Goal: Information Seeking & Learning: Learn about a topic

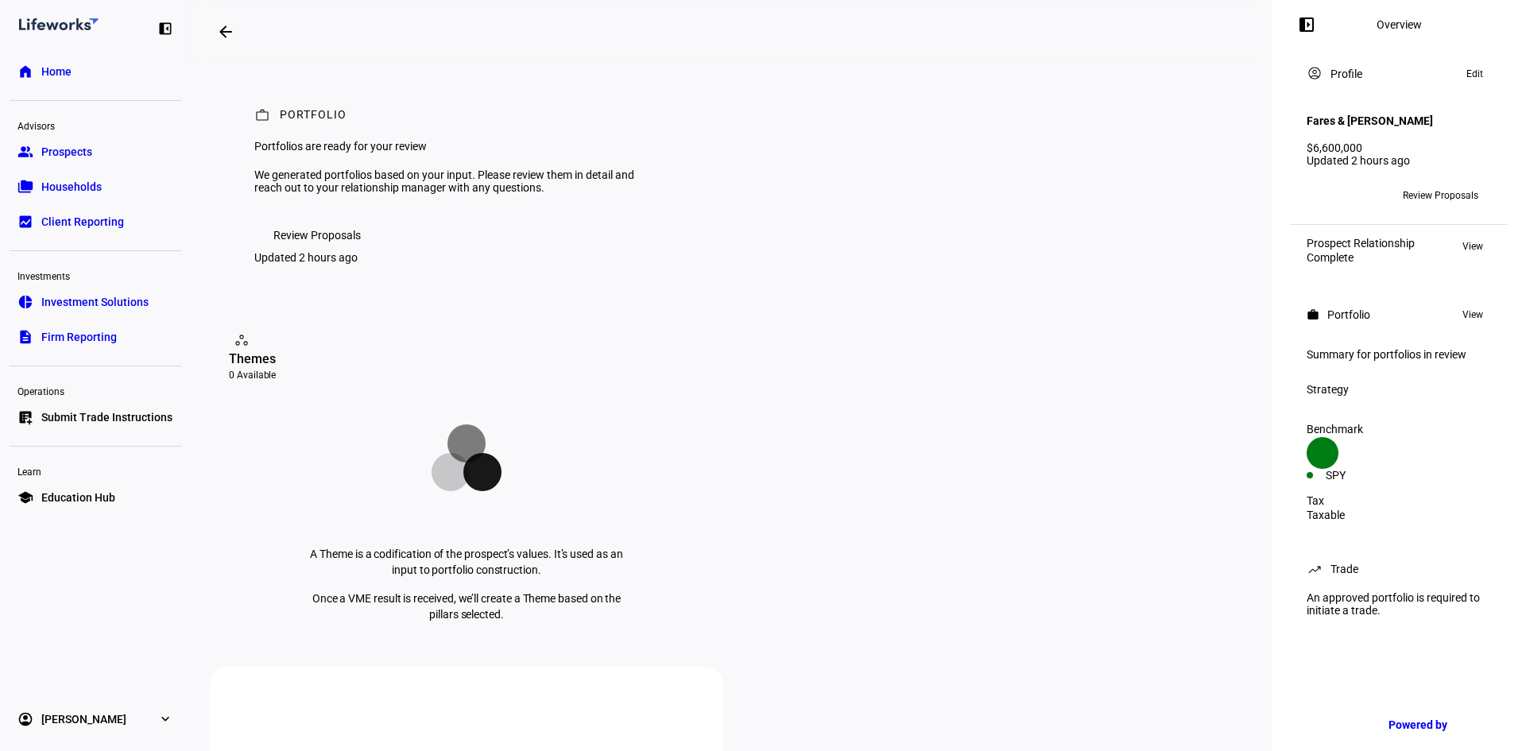
click at [303, 251] on span "Review Proposals" at bounding box center [316, 235] width 87 height 32
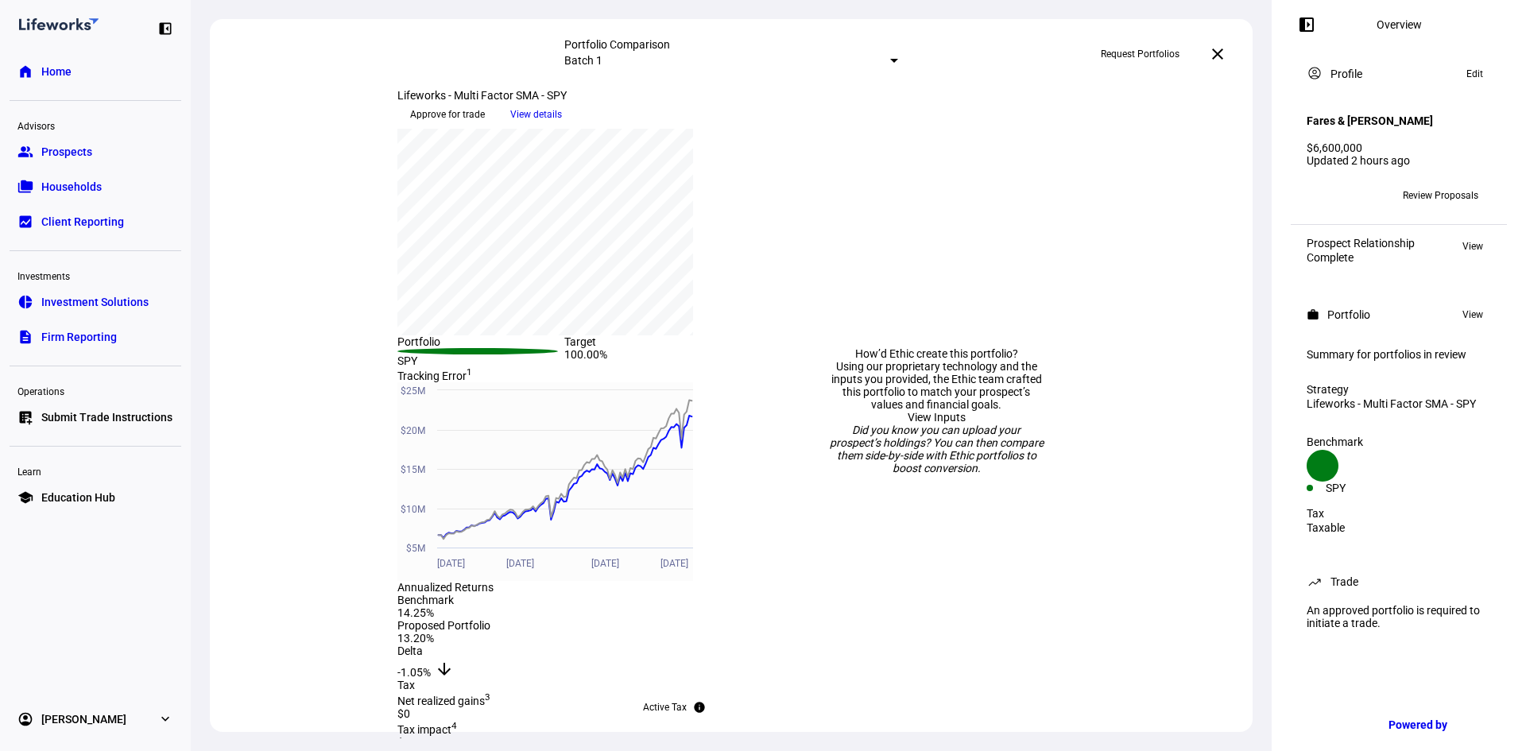
scroll to position [159, 0]
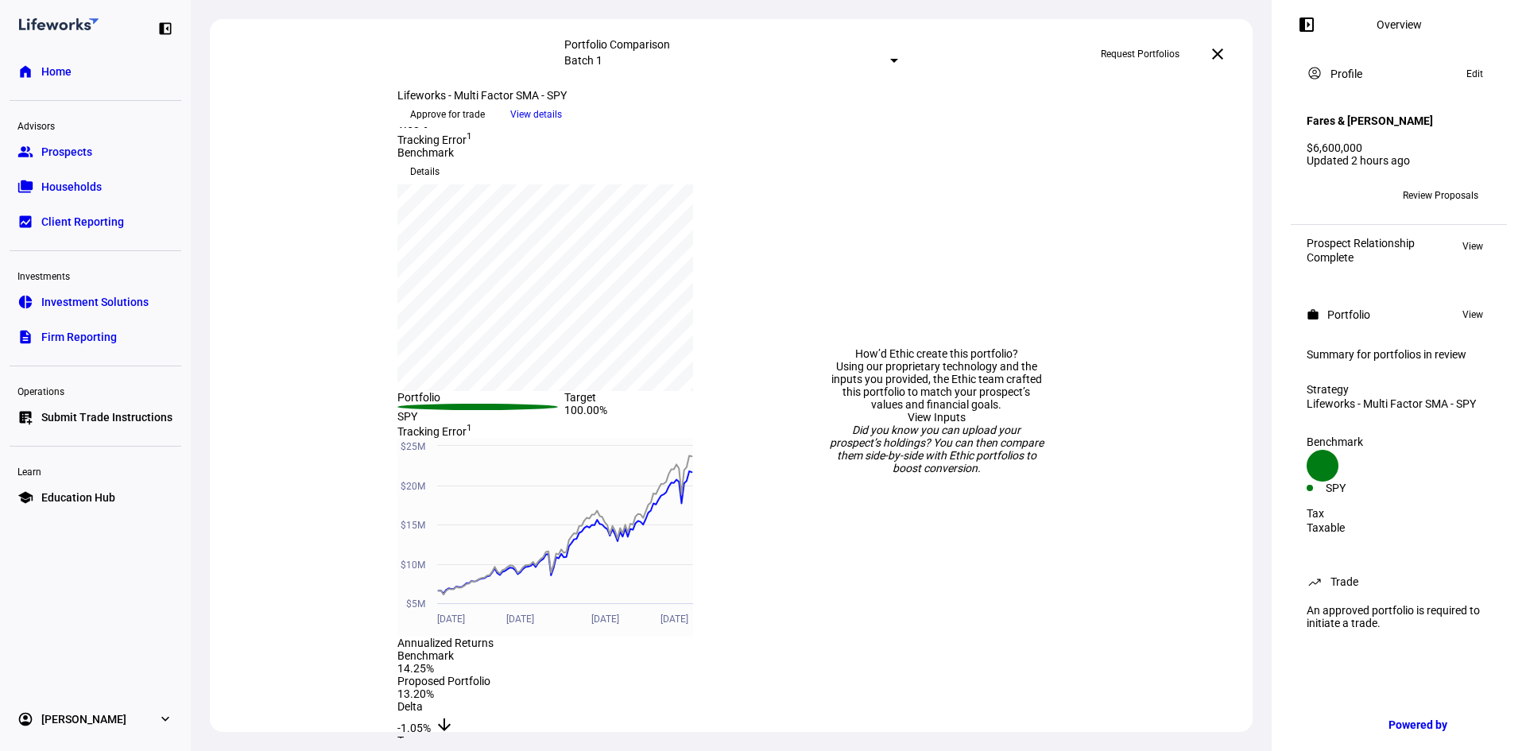
click at [562, 126] on span "View details" at bounding box center [536, 115] width 52 height 24
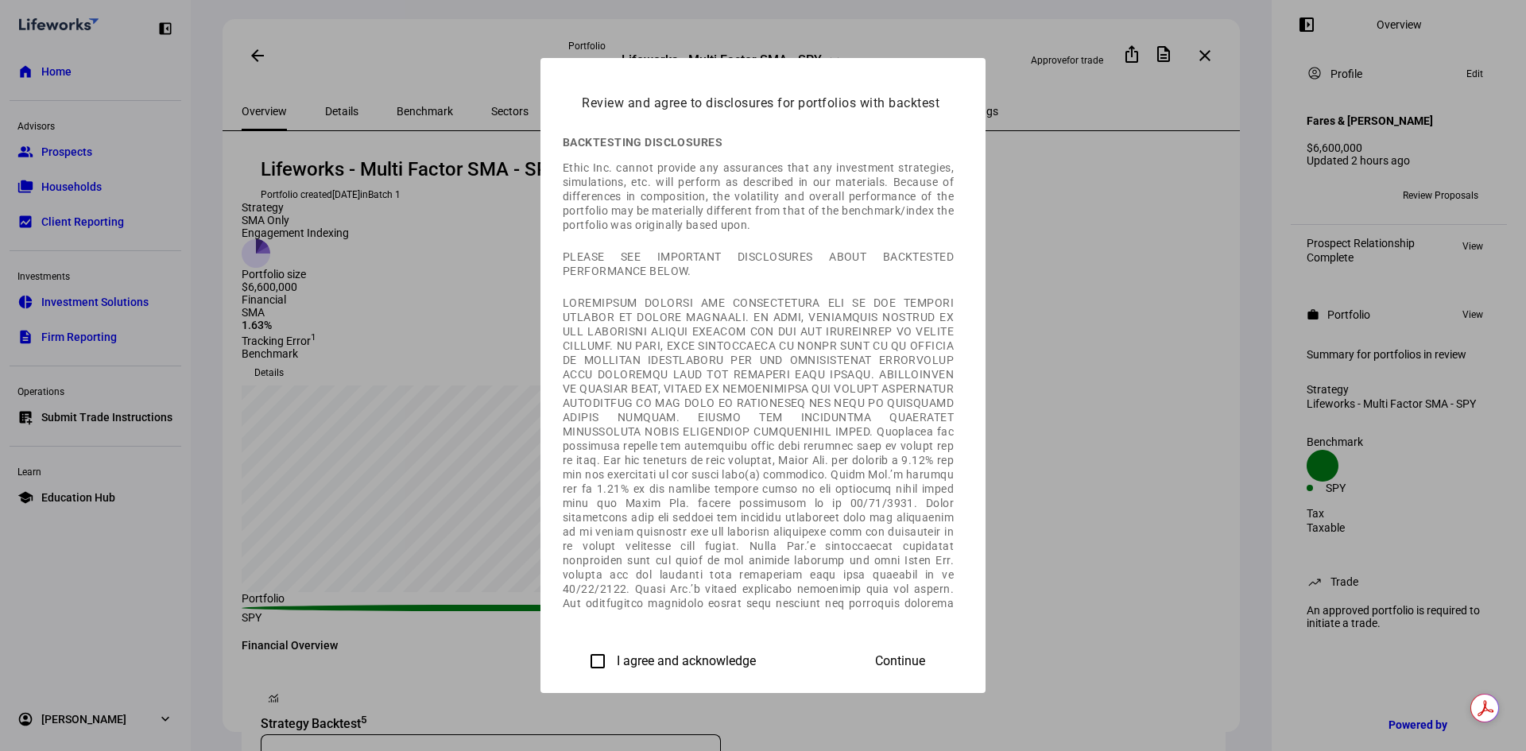
click at [582, 656] on input "I agree and acknowledge" at bounding box center [598, 662] width 32 height 32
checkbox input "true"
click at [925, 657] on span "Continue" at bounding box center [900, 661] width 50 height 14
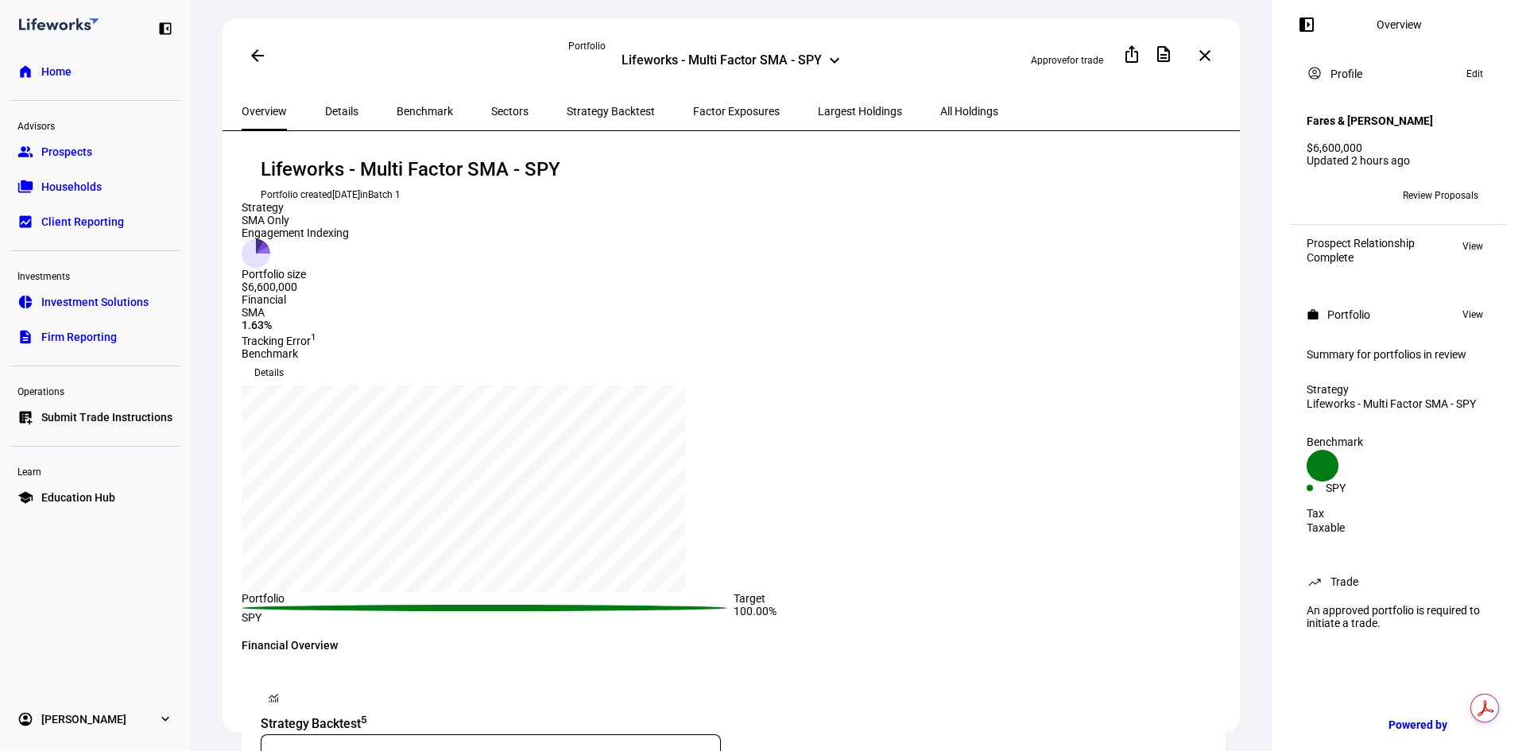
click at [332, 108] on span "Details" at bounding box center [341, 111] width 33 height 11
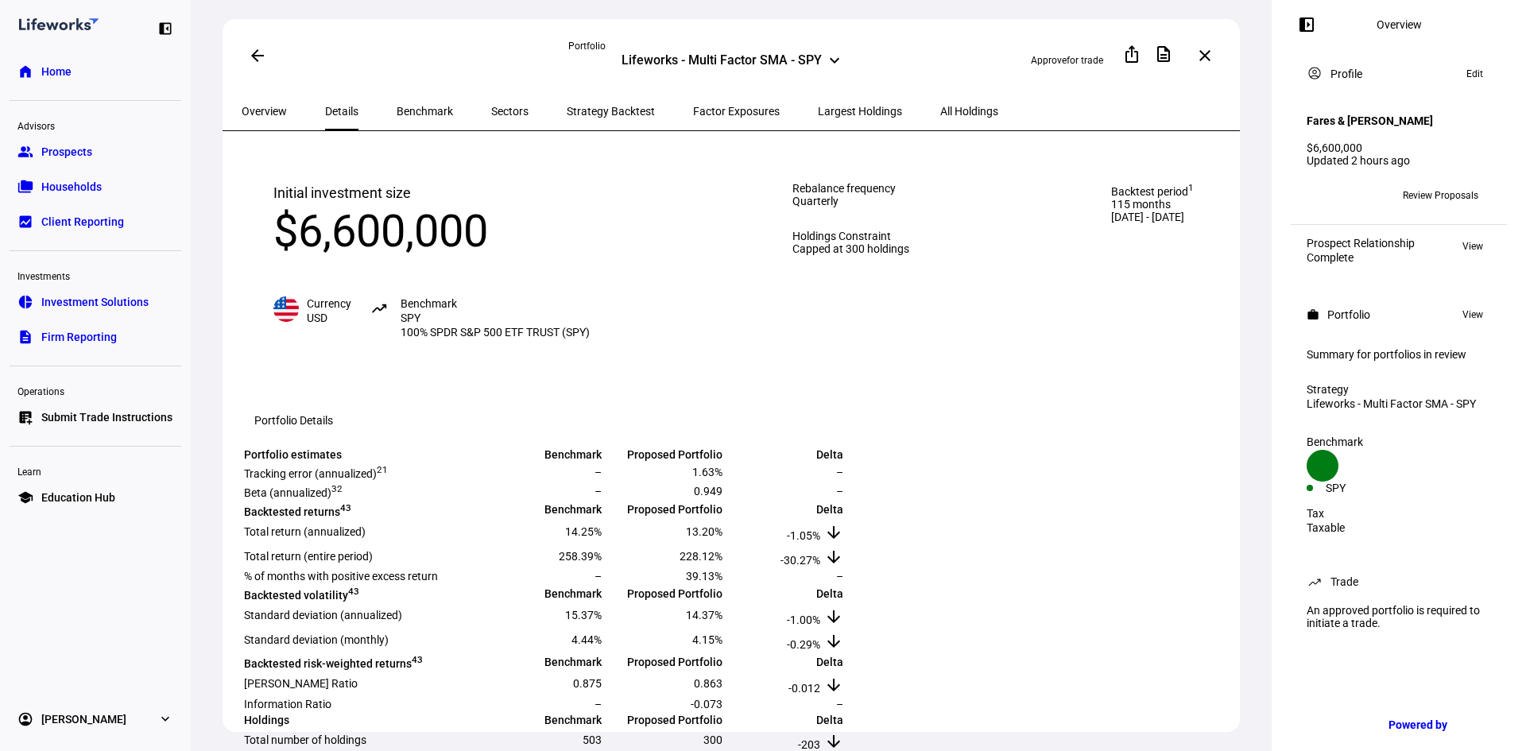
click at [829, 58] on mat-icon "keyboard_arrow_down" at bounding box center [834, 60] width 19 height 19
click at [832, 59] on mat-icon "keyboard_arrow_down" at bounding box center [834, 60] width 19 height 19
click at [397, 114] on span "Benchmark" at bounding box center [425, 111] width 56 height 11
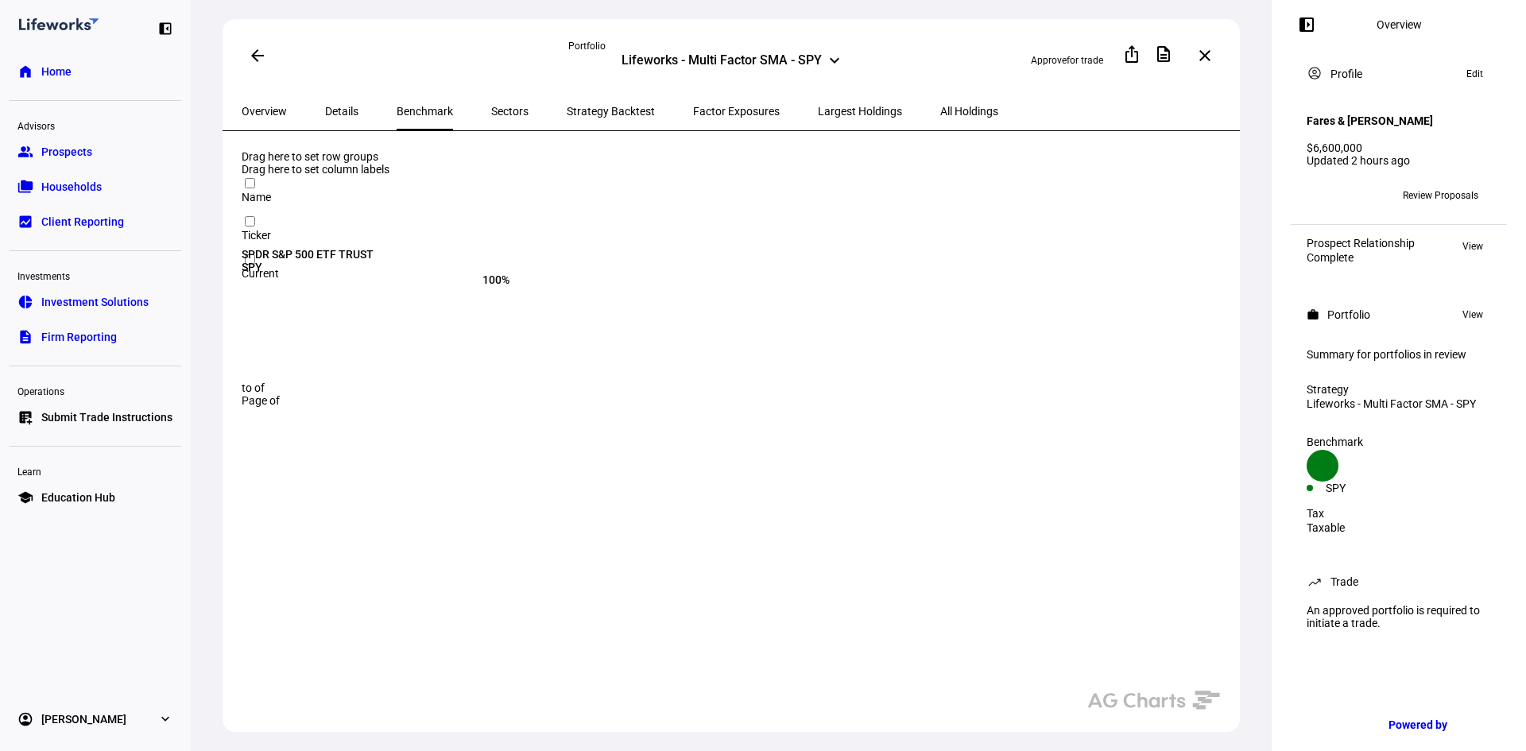
click at [491, 107] on span "Sectors" at bounding box center [509, 111] width 37 height 11
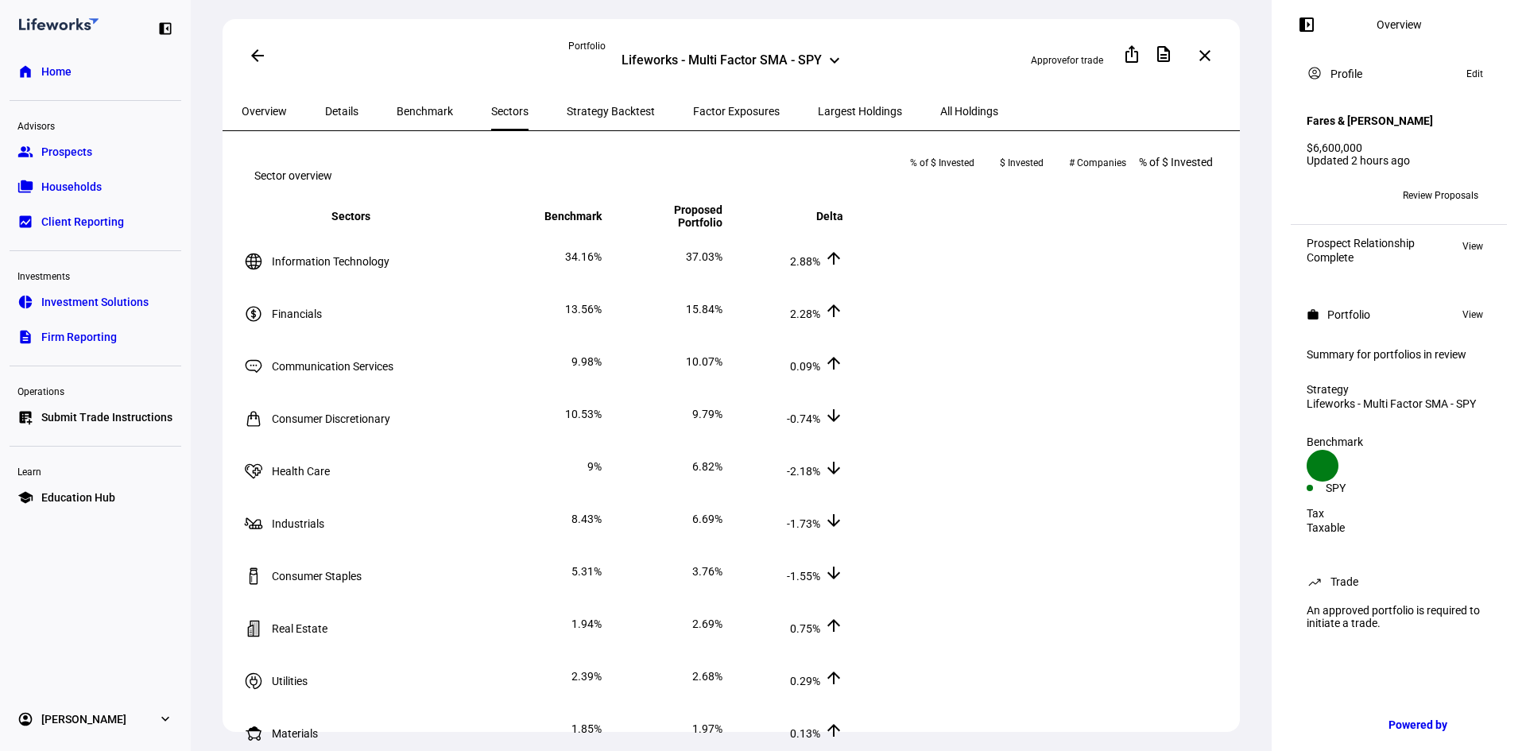
click at [567, 108] on span "Strategy Backtest" at bounding box center [611, 111] width 88 height 11
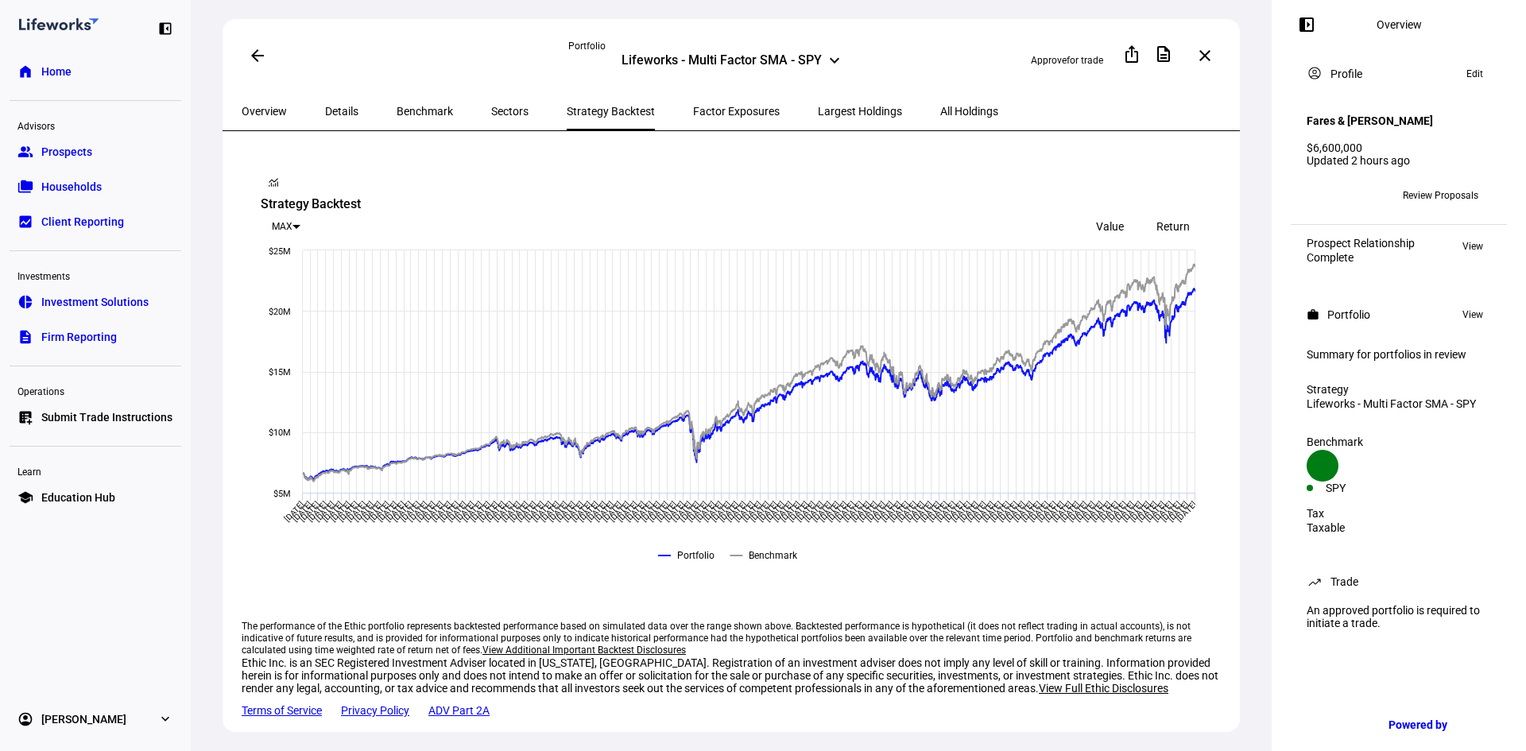
click at [1173, 220] on span "Return" at bounding box center [1173, 226] width 33 height 13
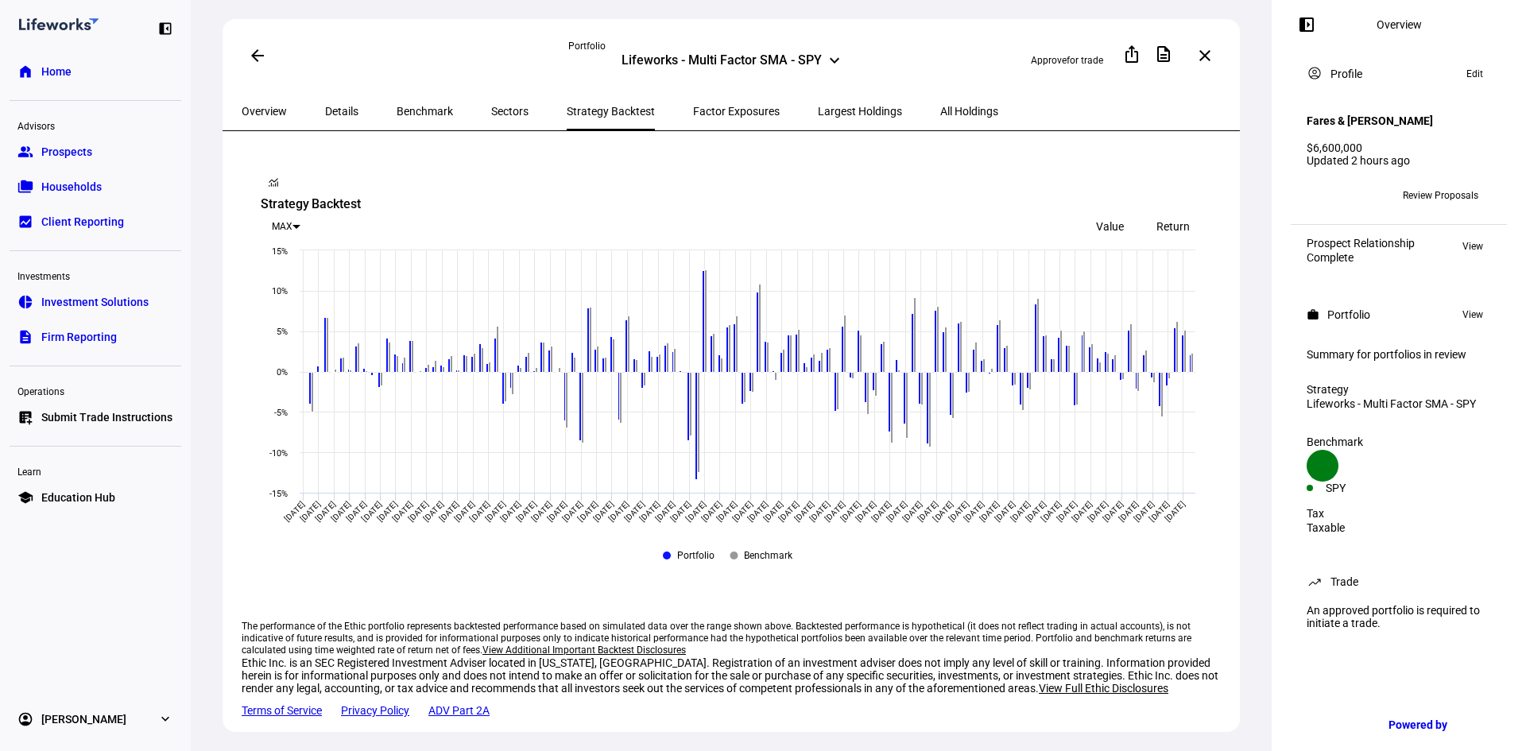
click at [707, 112] on span "Factor Exposures" at bounding box center [736, 111] width 87 height 11
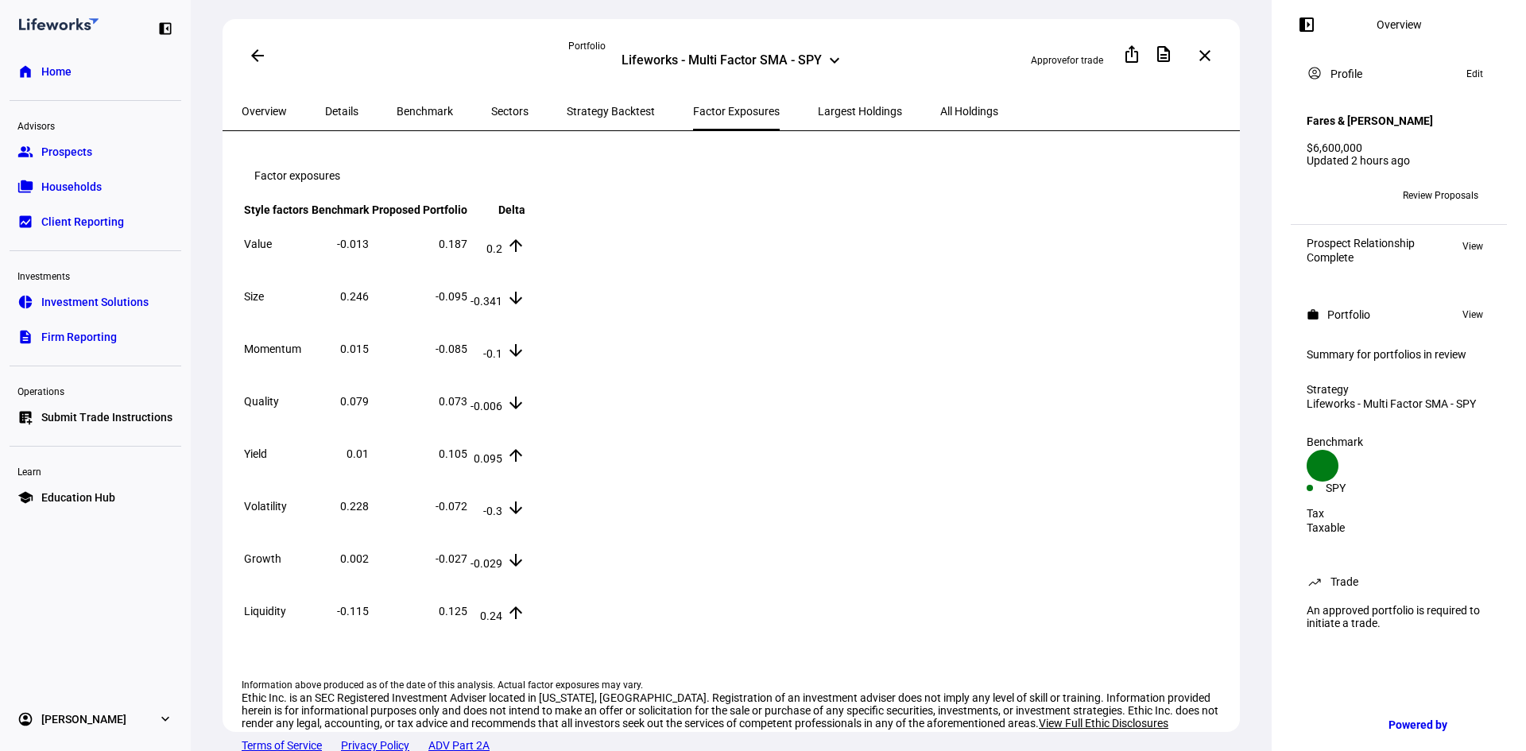
click at [818, 111] on span "Largest Holdings" at bounding box center [860, 111] width 84 height 11
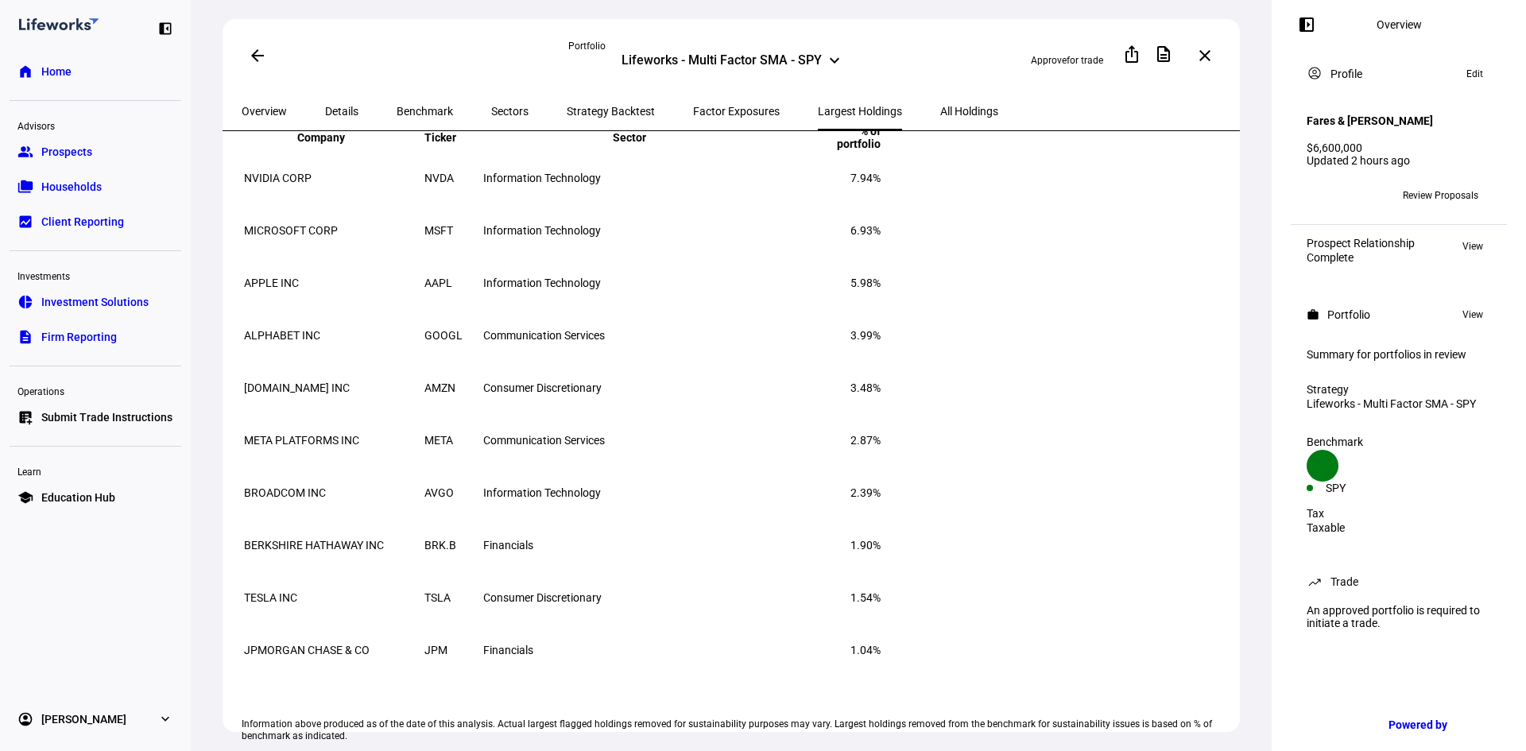
scroll to position [77, 0]
click at [940, 107] on span "All Holdings" at bounding box center [969, 111] width 58 height 11
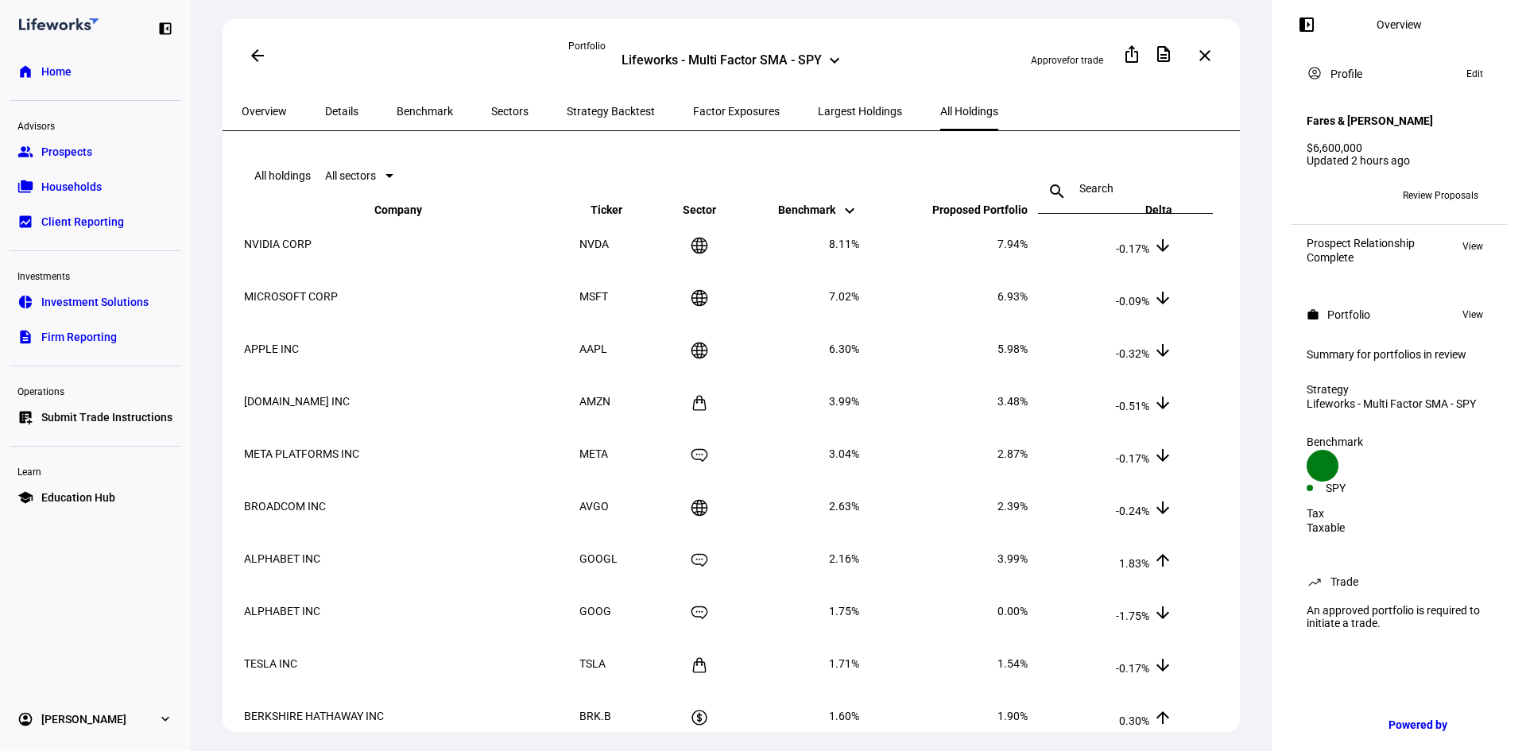
click at [281, 108] on span "Overview" at bounding box center [264, 111] width 45 height 11
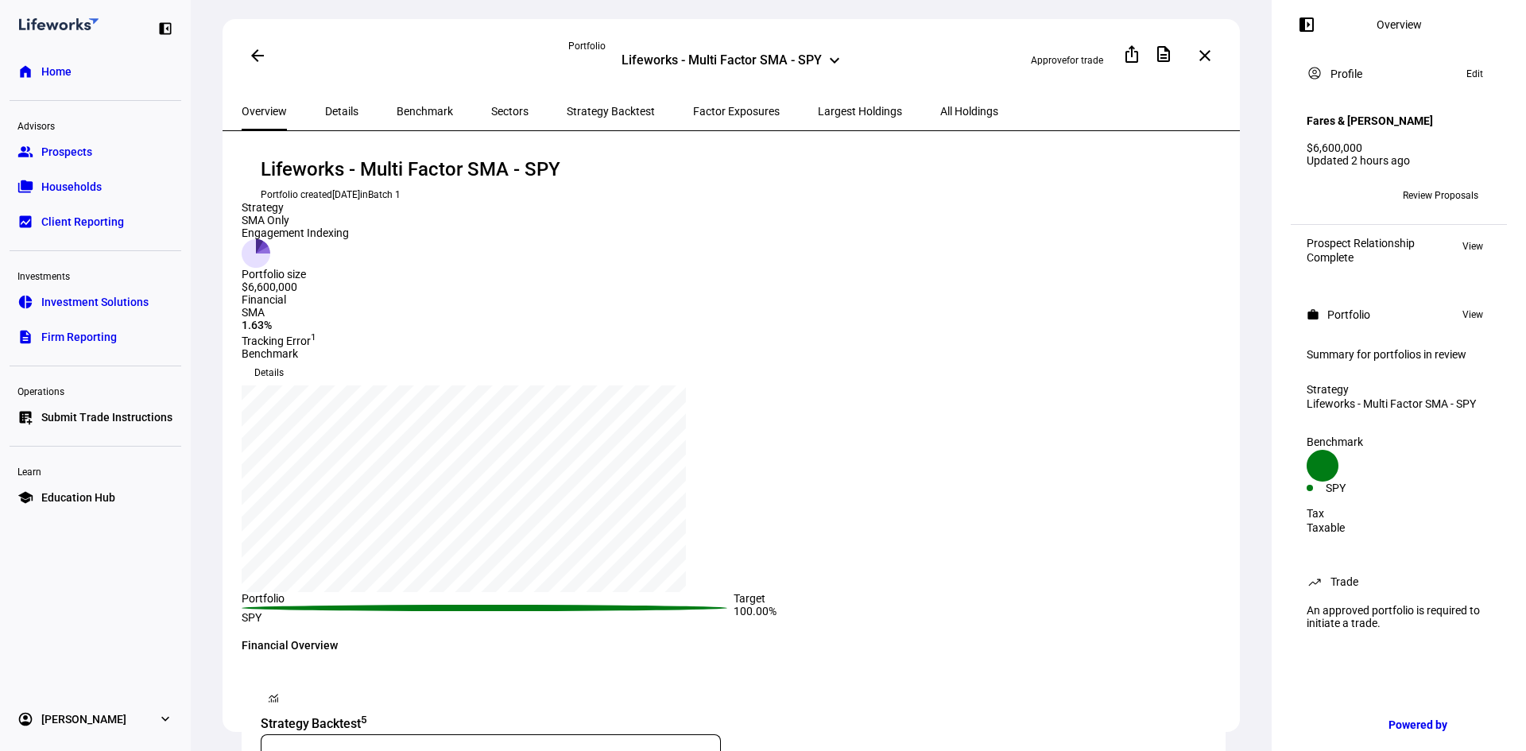
click at [255, 51] on mat-icon "arrow_back" at bounding box center [257, 55] width 19 height 19
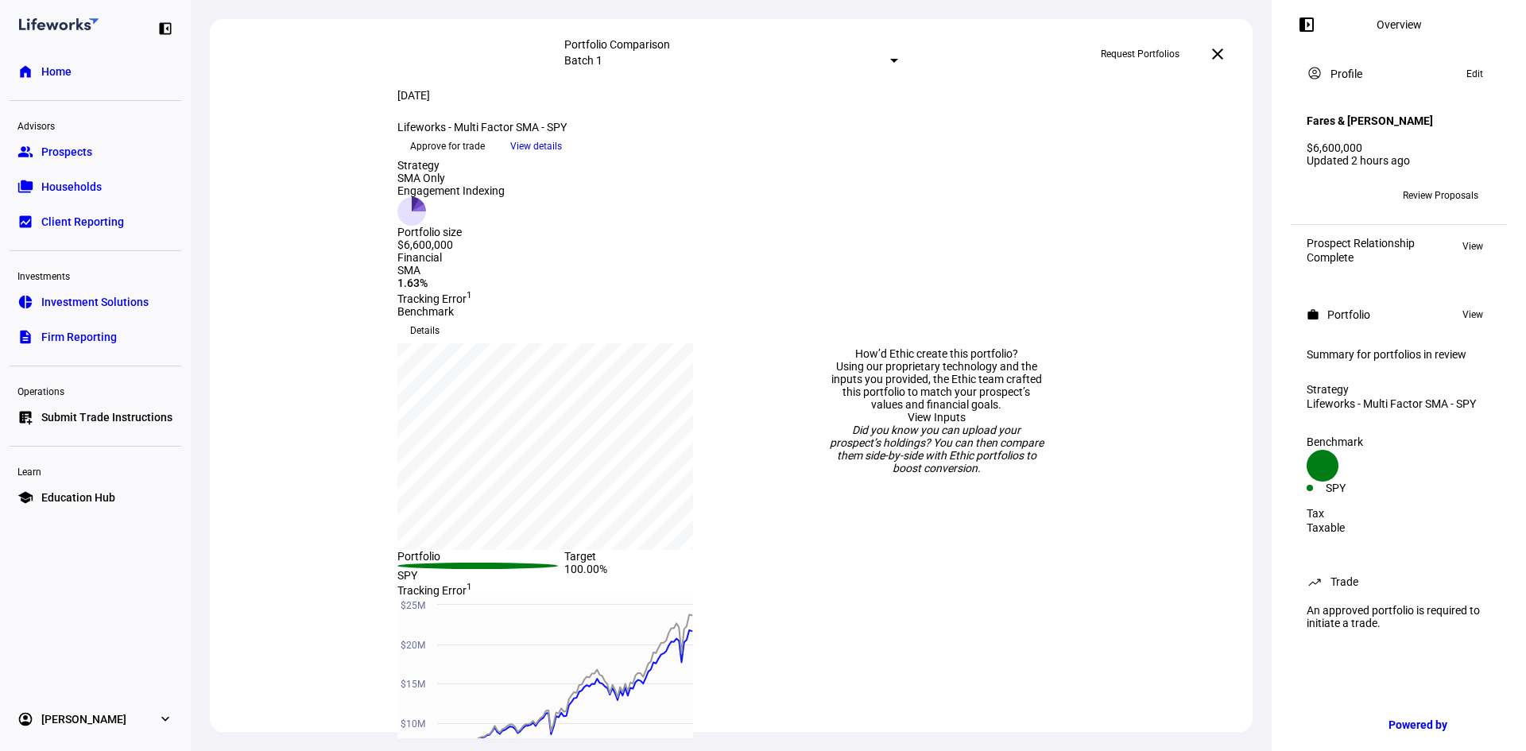
click at [925, 411] on link "View Inputs" at bounding box center [937, 417] width 58 height 13
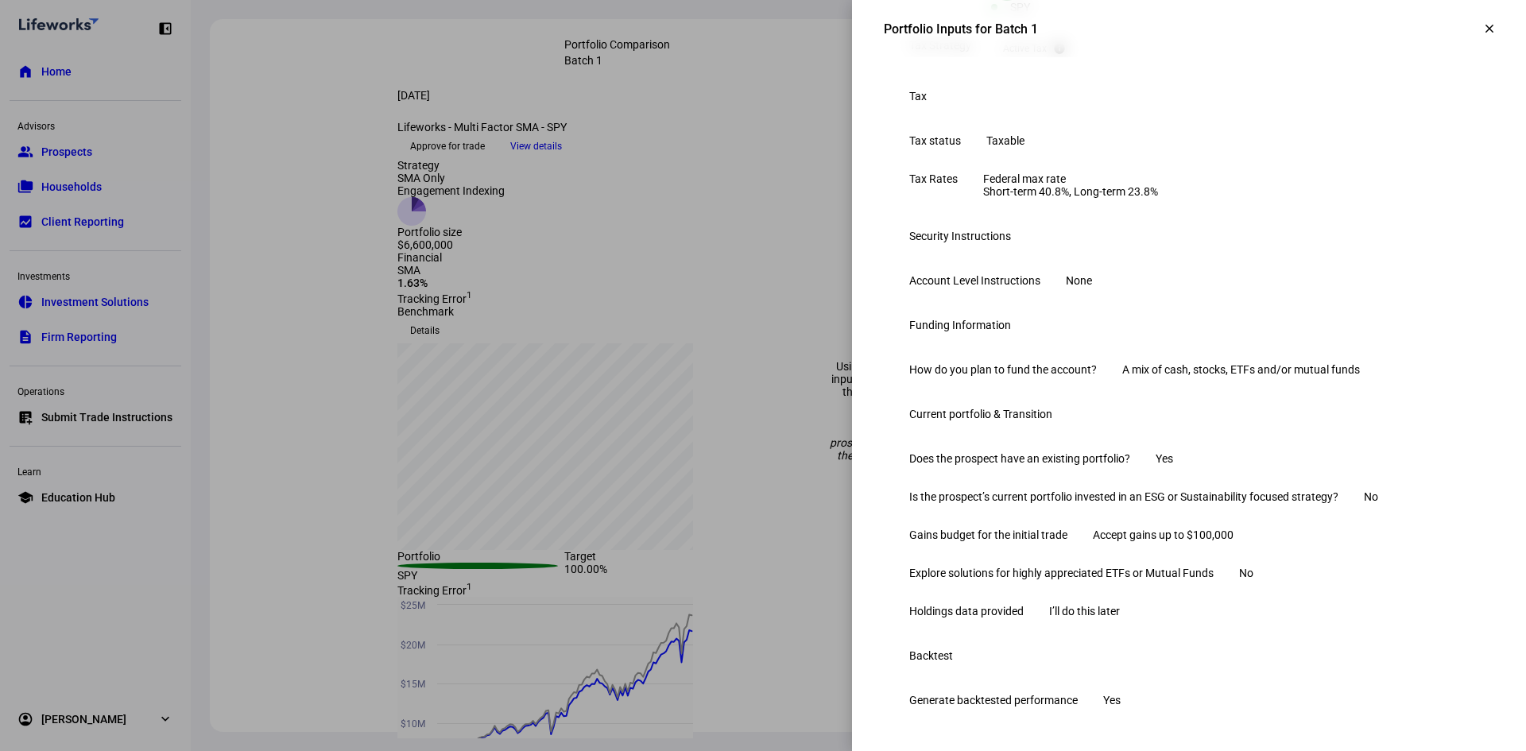
scroll to position [556, 0]
click at [1483, 28] on mat-icon "clear" at bounding box center [1490, 28] width 14 height 14
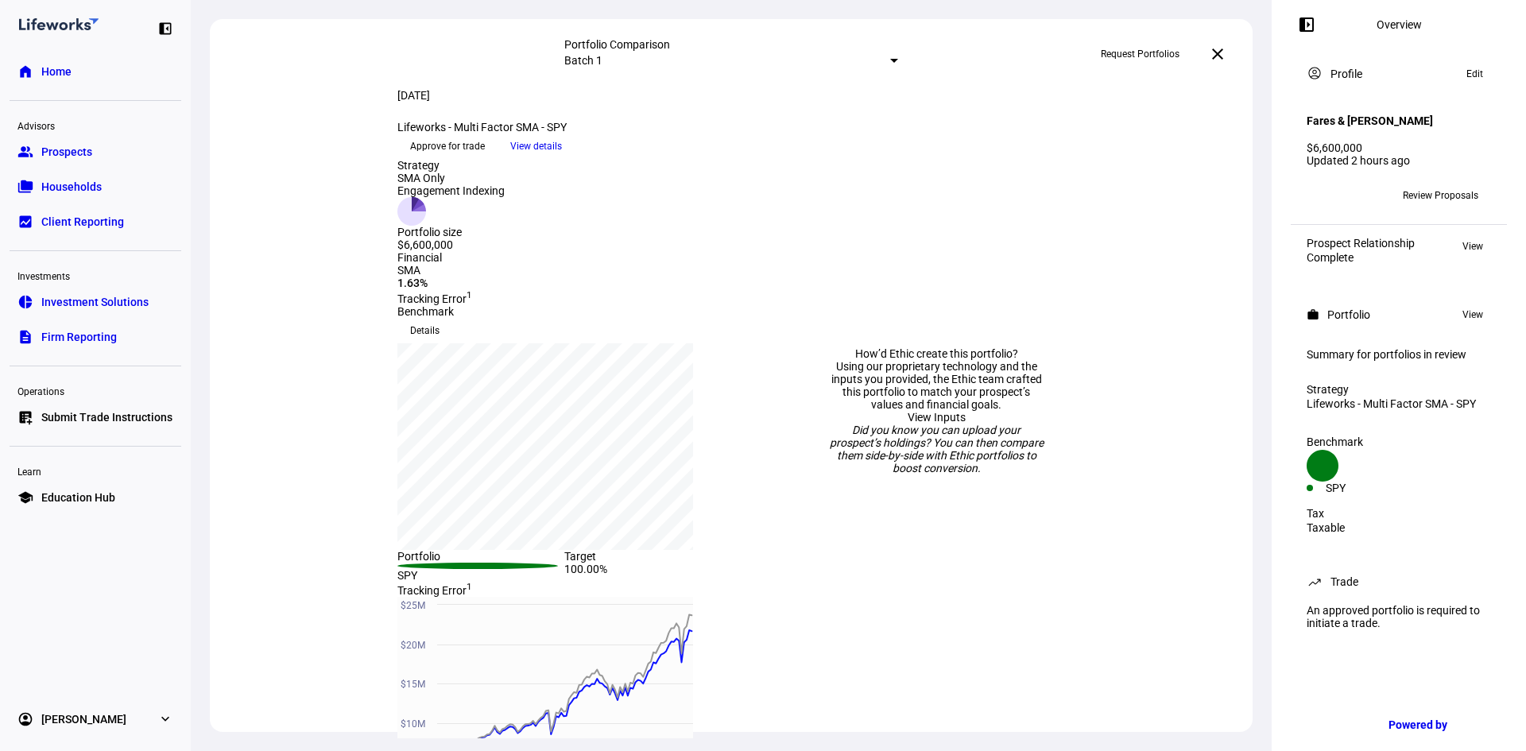
click at [1421, 184] on span "Review Proposals" at bounding box center [1441, 195] width 76 height 25
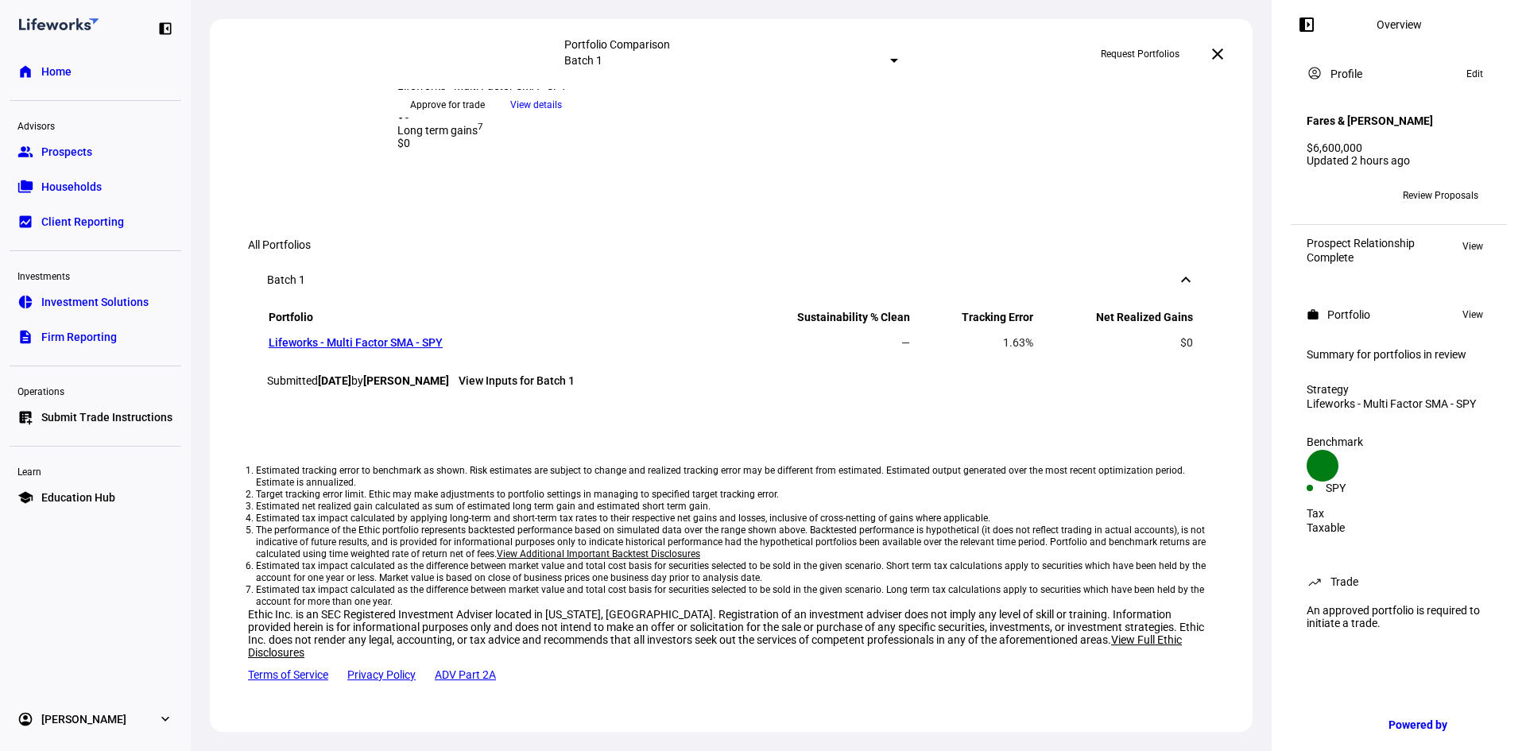
scroll to position [1192, 0]
click at [392, 349] on link "Lifeworks - Multi Factor SMA - SPY" at bounding box center [356, 342] width 174 height 13
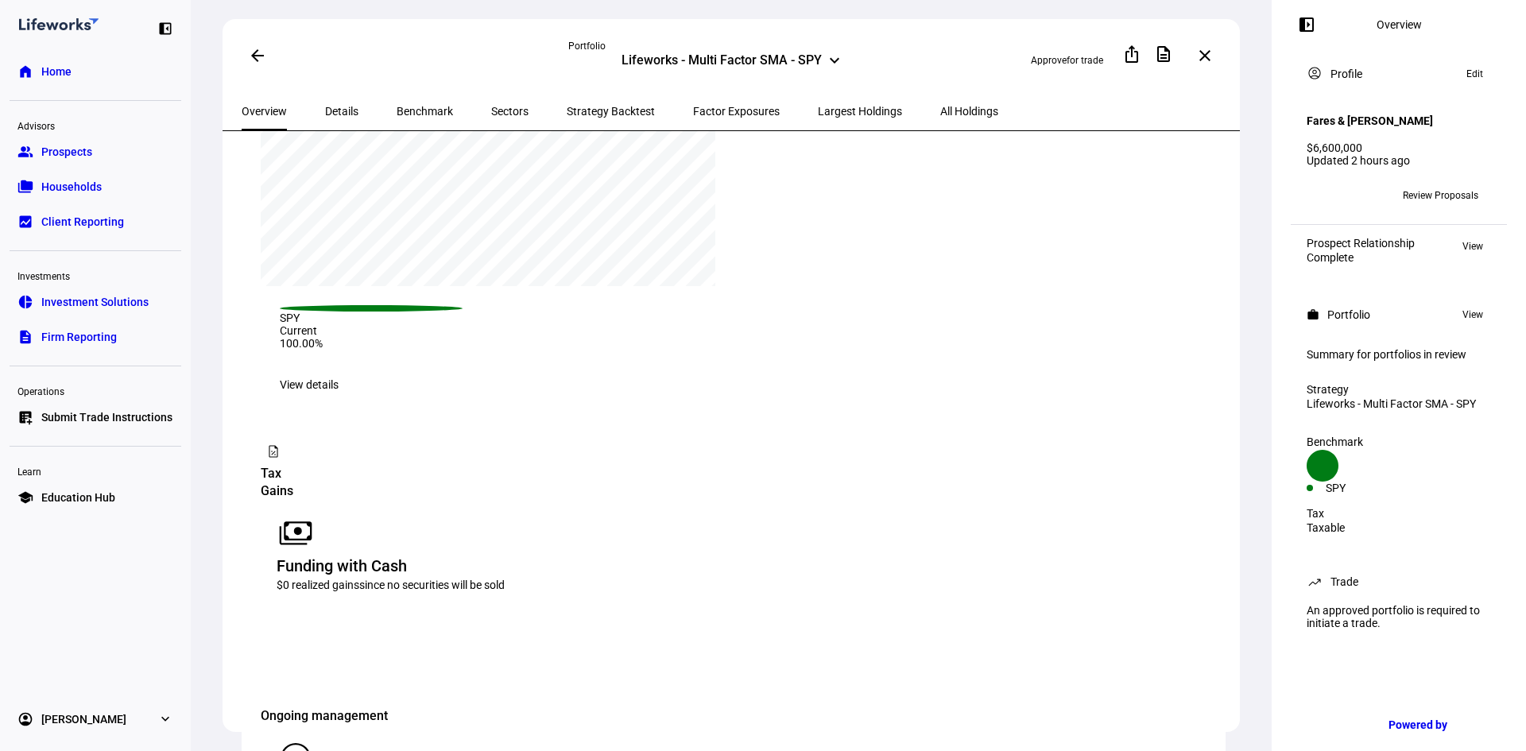
scroll to position [1272, 0]
